Goal: Transaction & Acquisition: Download file/media

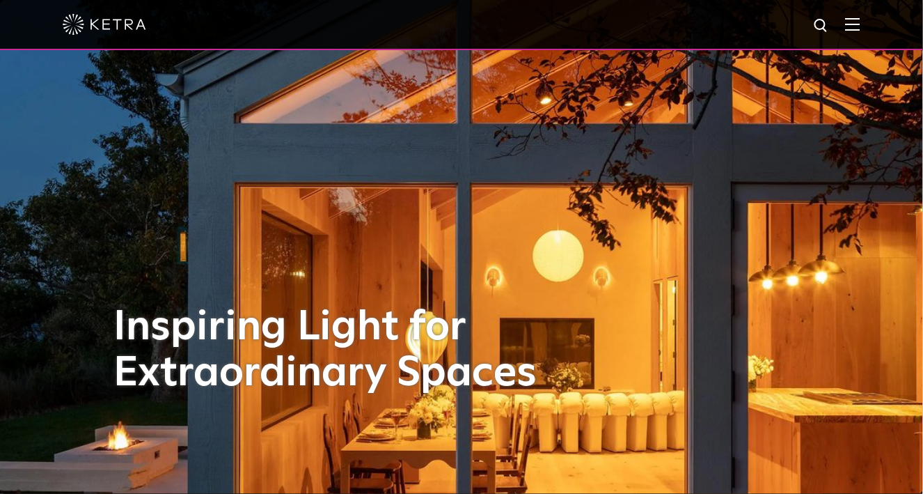
click at [859, 35] on div at bounding box center [462, 24] width 798 height 49
click at [861, 24] on img at bounding box center [852, 23] width 15 height 13
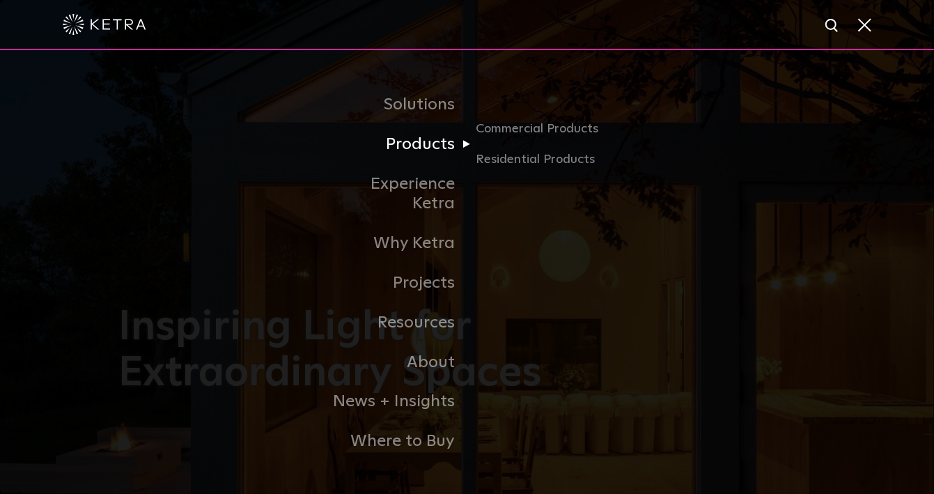
click at [434, 155] on link "Products" at bounding box center [395, 145] width 143 height 40
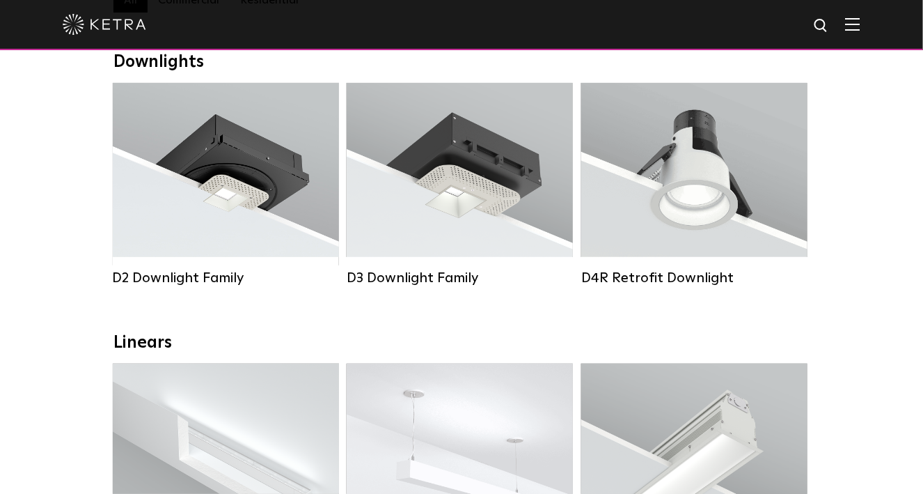
scroll to position [139, 0]
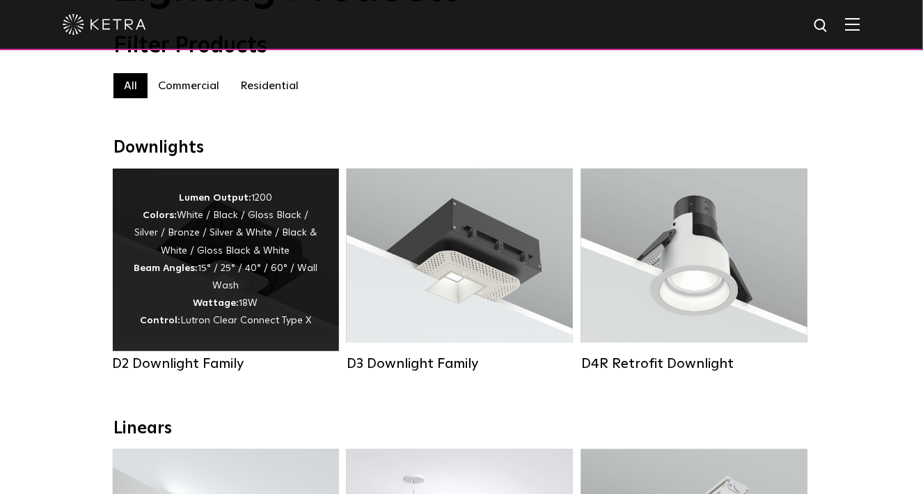
click at [258, 272] on div "Lumen Output: 1200 Colors: White / Black / Gloss Black / Silver / Bronze / Silv…" at bounding box center [226, 259] width 185 height 141
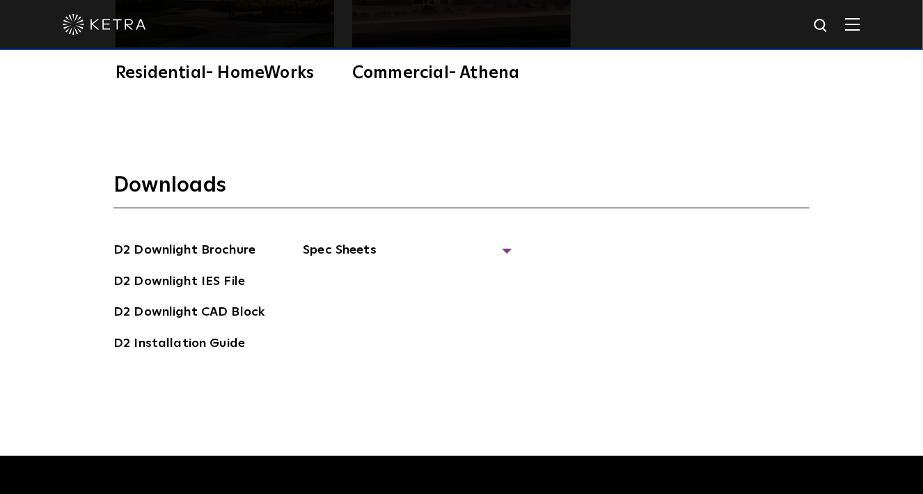
scroll to position [3551, 0]
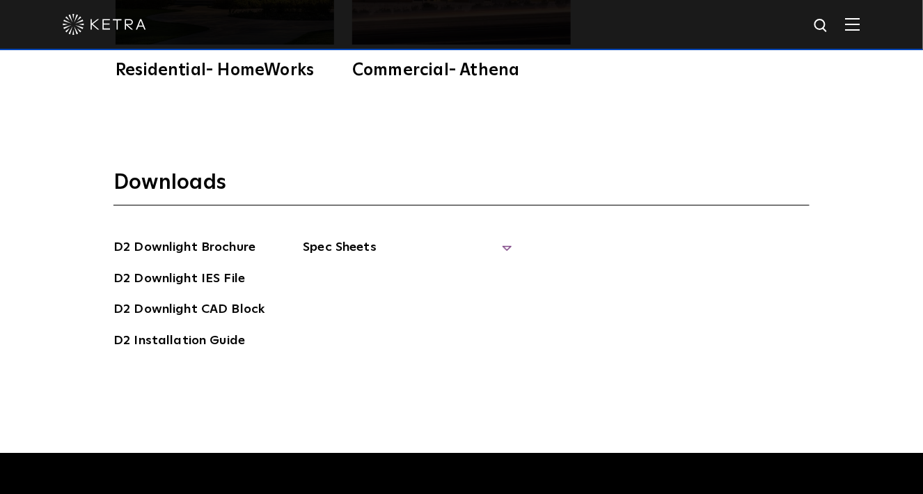
click at [351, 237] on span "Spec Sheets" at bounding box center [407, 252] width 209 height 31
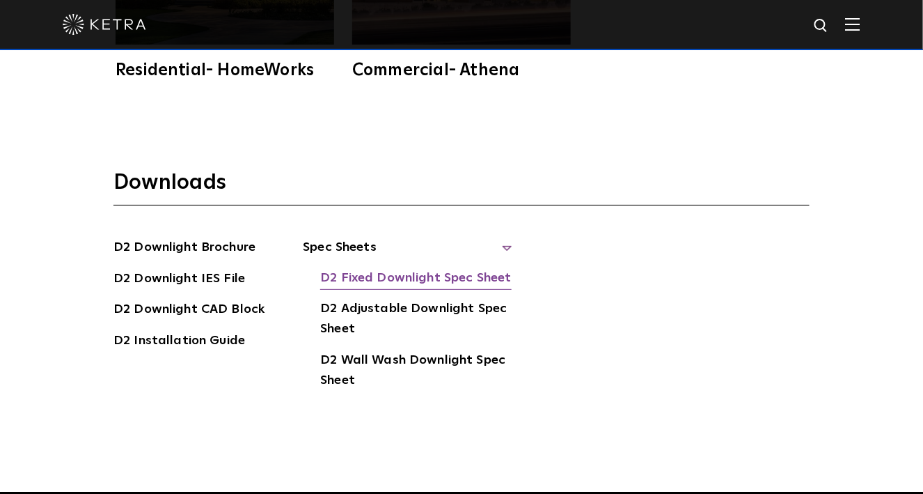
click at [367, 268] on link "D2 Fixed Downlight Spec Sheet" at bounding box center [415, 279] width 191 height 22
click at [208, 331] on link "D2 Installation Guide" at bounding box center [179, 342] width 132 height 22
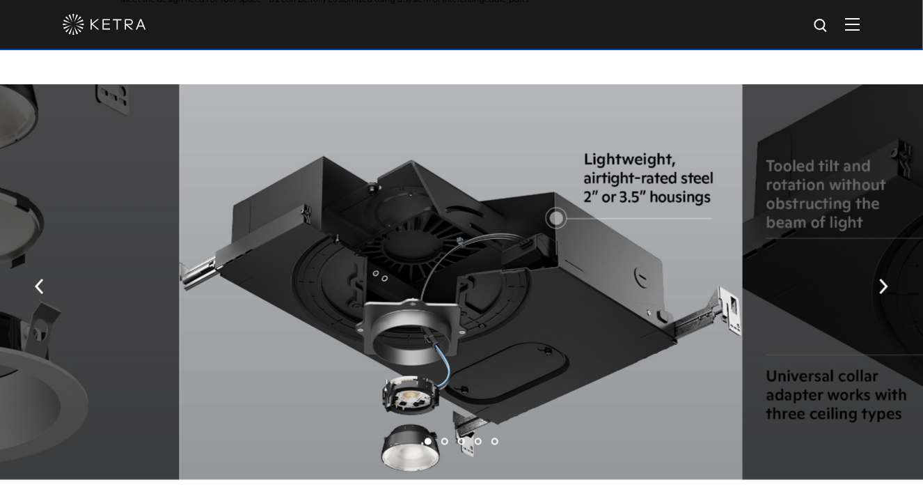
scroll to position [2227, 0]
